Goal: Navigation & Orientation: Find specific page/section

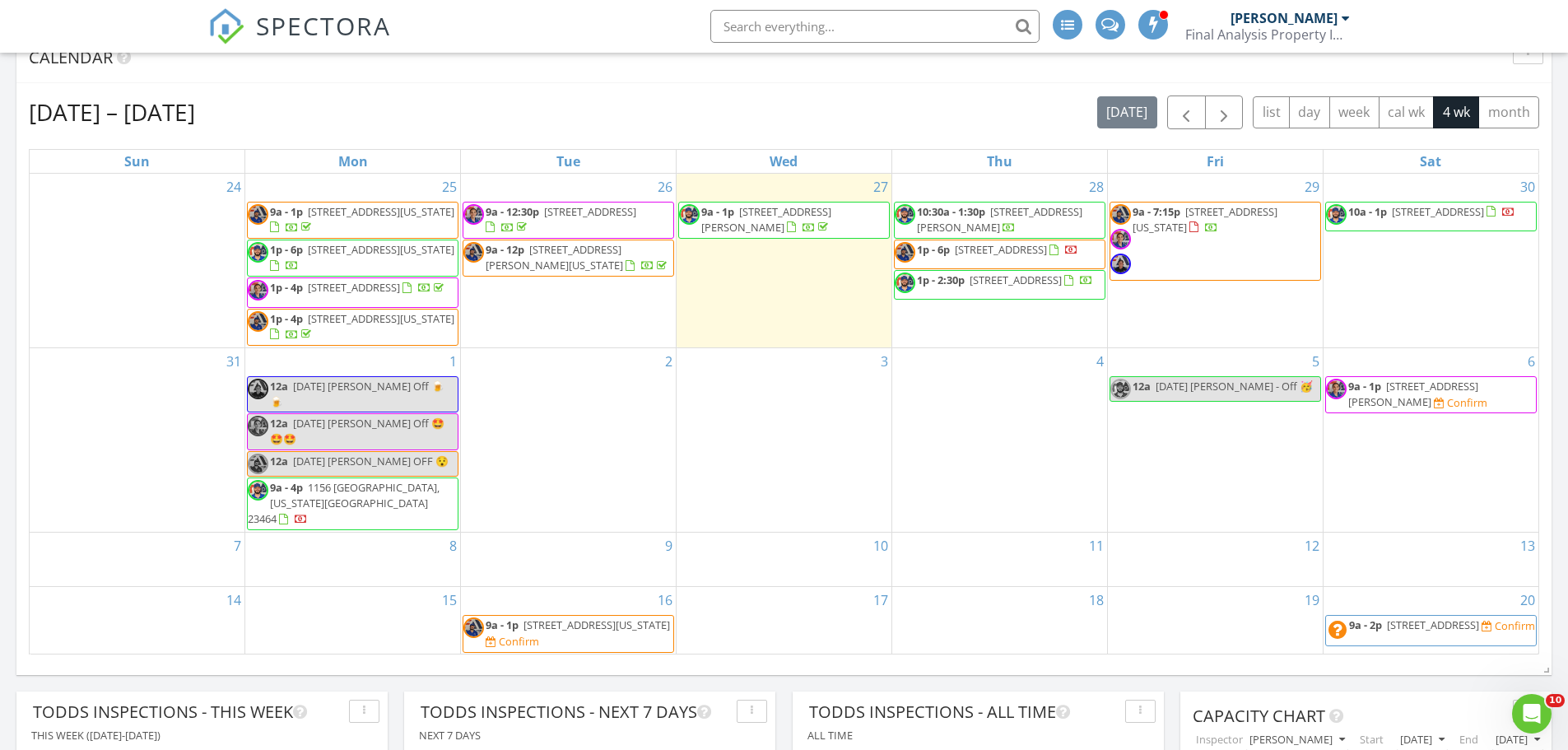
click at [541, 94] on div "Aug 24 – Sep 20, 2025 today list day week cal wk 4 wk month Sun Mon Tue Wed Thu…" at bounding box center [783, 375] width 1535 height 584
